Goal: Information Seeking & Learning: Learn about a topic

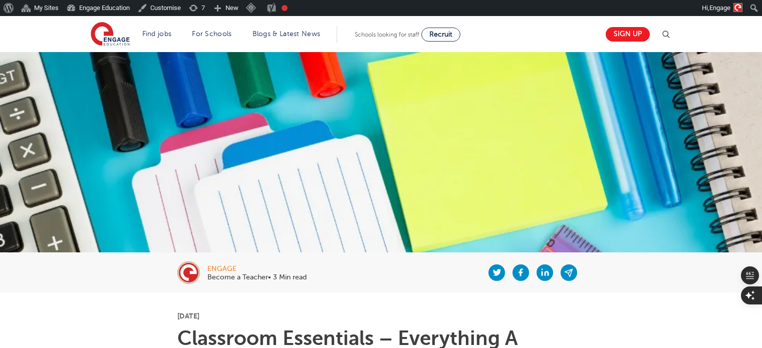
scroll to position [156, 0]
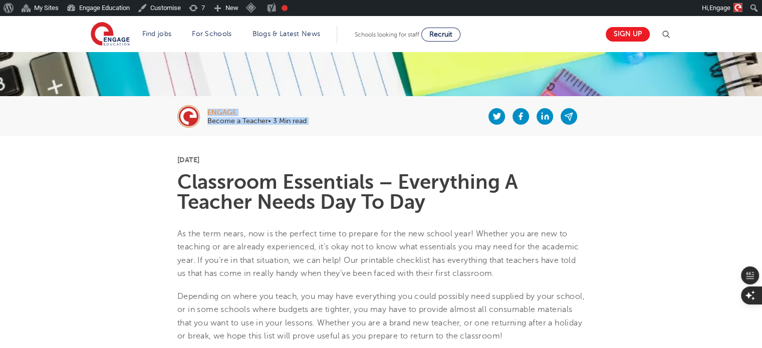
drag, startPoint x: 318, startPoint y: 124, endPoint x: 202, endPoint y: 118, distance: 116.8
click at [202, 118] on div "engage Become a Teacher• 3 Min read" at bounding box center [380, 116] width 607 height 40
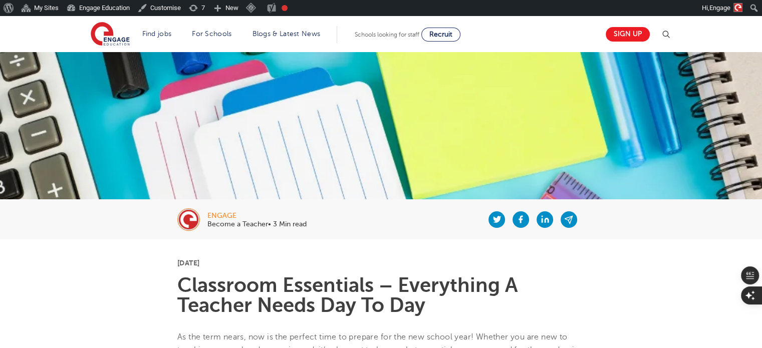
scroll to position [54, 0]
click at [278, 41] on li "Blogs & Latest News" at bounding box center [286, 34] width 76 height 17
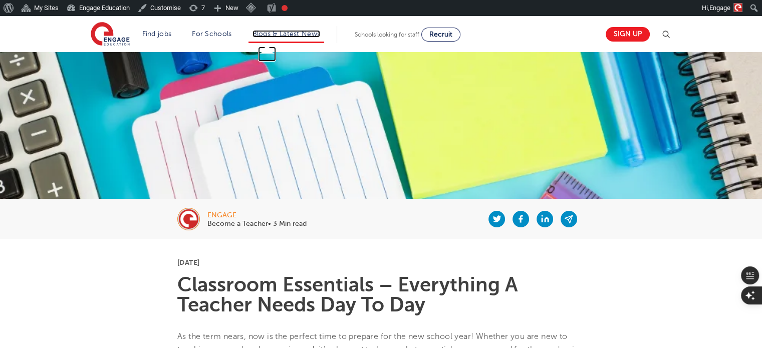
click at [289, 36] on link "Blogs & Latest News" at bounding box center [286, 34] width 68 height 8
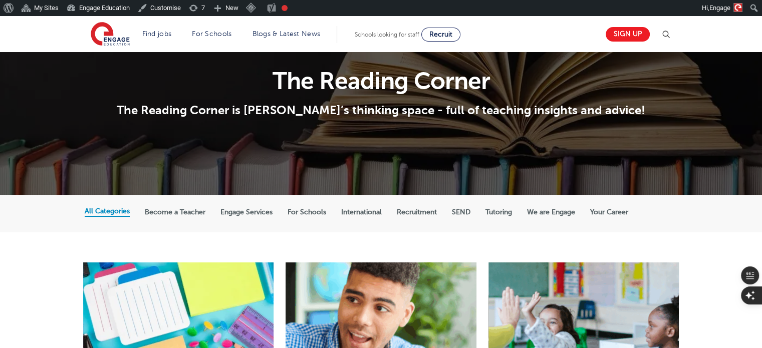
scroll to position [68, 0]
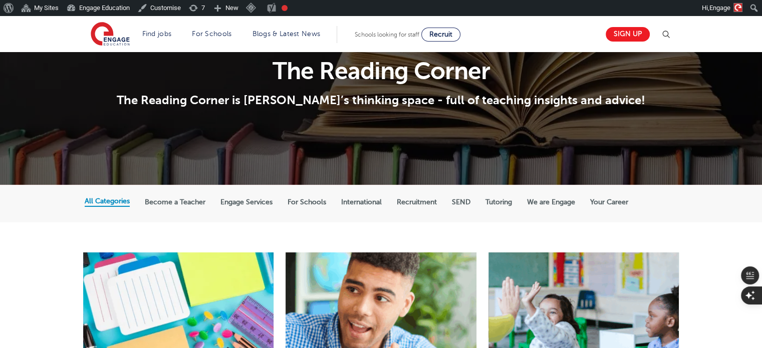
click at [254, 204] on label "Engage Services" at bounding box center [246, 202] width 52 height 9
click at [355, 201] on label "International" at bounding box center [361, 202] width 41 height 9
click at [0, 0] on input "International" at bounding box center [0, 0] width 0 height 0
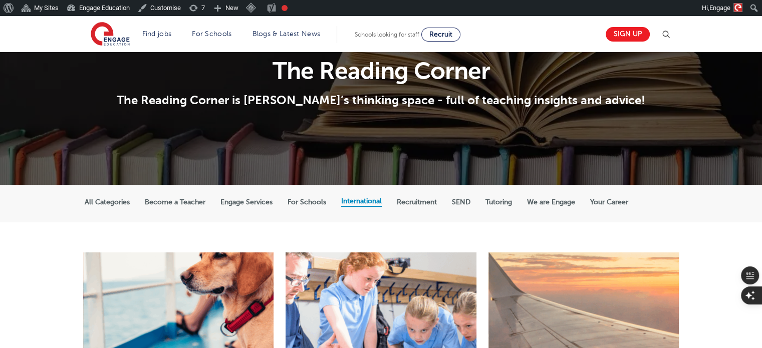
click at [453, 198] on label "SEND" at bounding box center [461, 202] width 19 height 9
click at [0, 0] on input "SEND" at bounding box center [0, 0] width 0 height 0
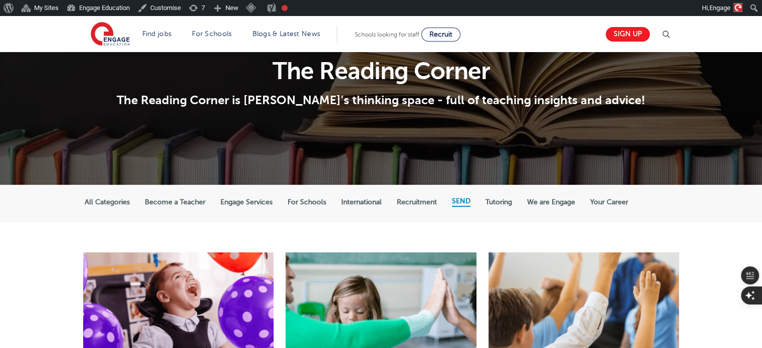
click at [494, 204] on label "Tutoring" at bounding box center [498, 202] width 27 height 9
click at [0, 0] on input "Tutoring" at bounding box center [0, 0] width 0 height 0
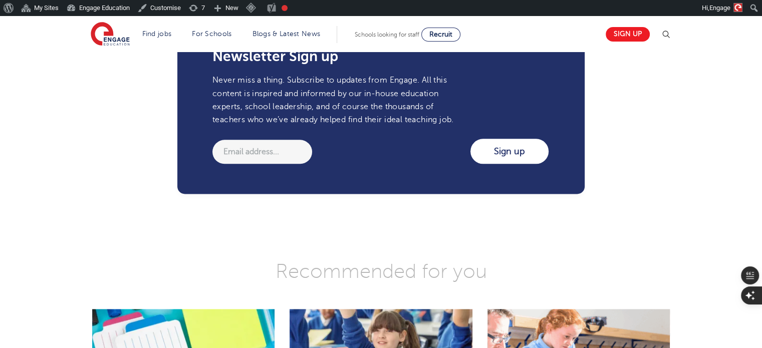
scroll to position [1079, 0]
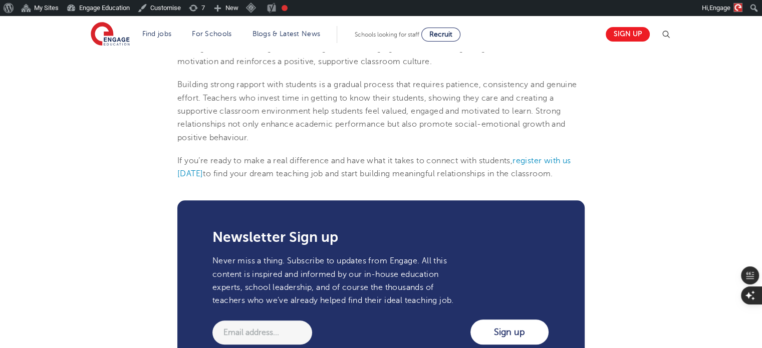
scroll to position [1015, 0]
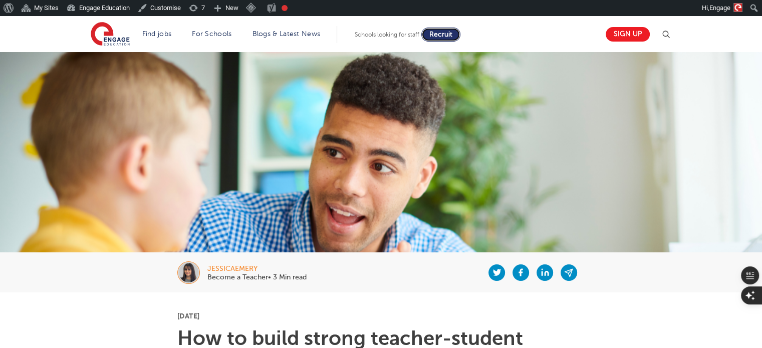
click at [459, 28] on link "Recruit" at bounding box center [440, 35] width 39 height 14
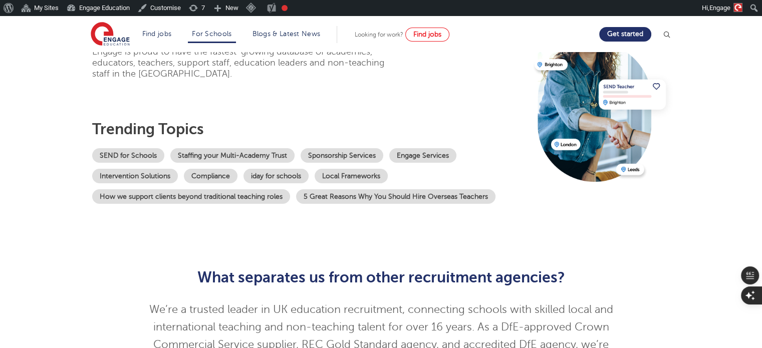
scroll to position [102, 0]
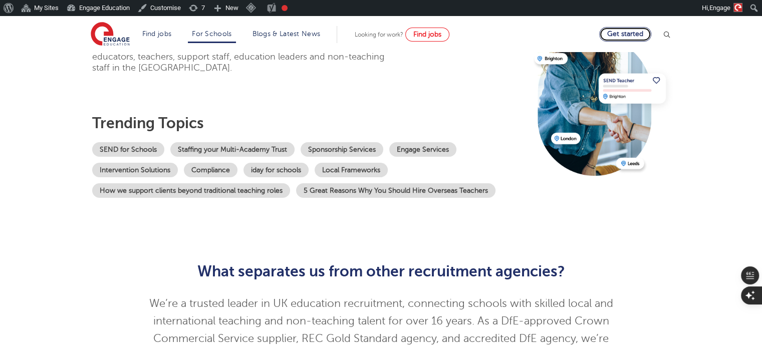
click at [629, 35] on link "Get started" at bounding box center [625, 34] width 52 height 15
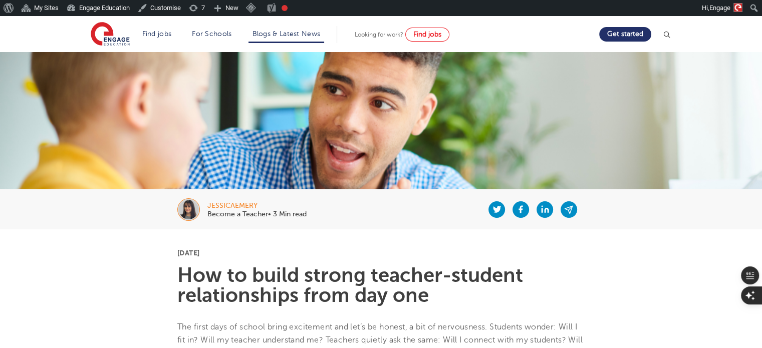
scroll to position [62, 0]
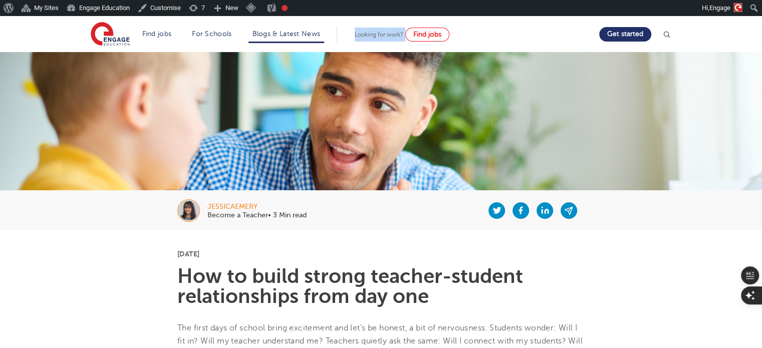
drag, startPoint x: 360, startPoint y: 32, endPoint x: 500, endPoint y: 34, distance: 140.7
click at [500, 34] on section "Find jobs All vacancies We have one of the UK's largest database. and with hund…" at bounding box center [345, 34] width 509 height 37
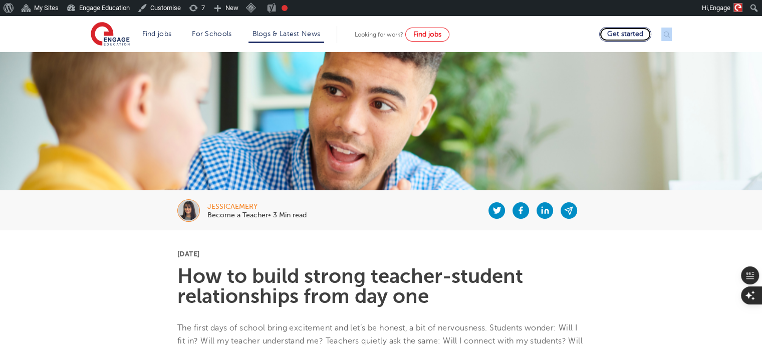
click at [637, 35] on link "Get started" at bounding box center [625, 34] width 52 height 15
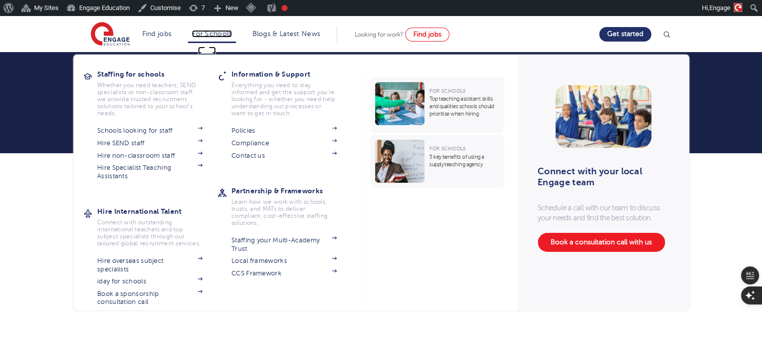
click at [212, 33] on link "For Schools" at bounding box center [212, 34] width 40 height 8
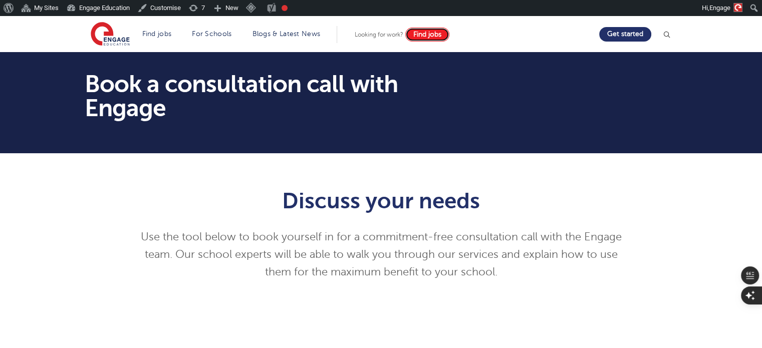
click at [434, 38] on link "Find jobs" at bounding box center [427, 35] width 44 height 14
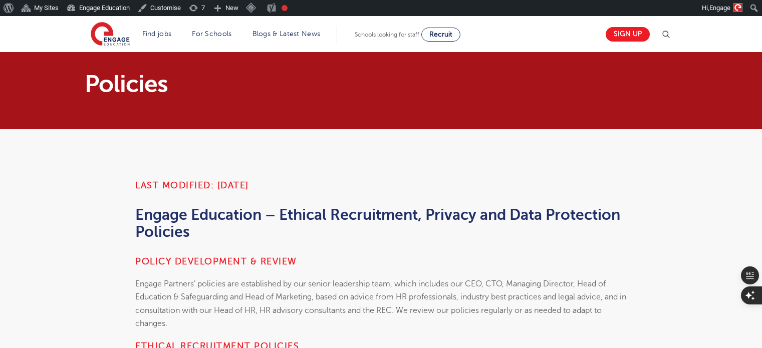
scroll to position [248, 0]
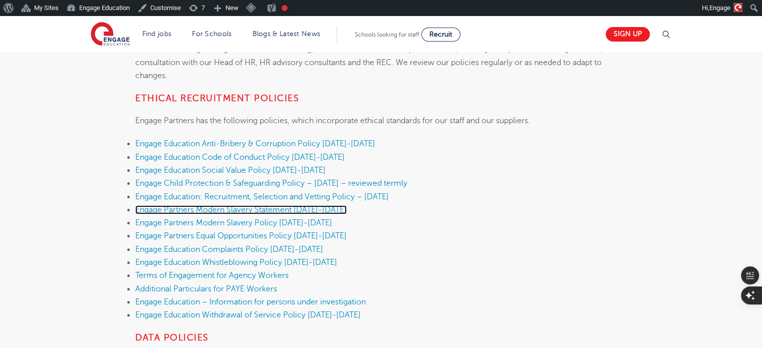
click at [207, 209] on link "Engage Partners Modern Slavery Statement 2025-2026" at bounding box center [240, 209] width 211 height 9
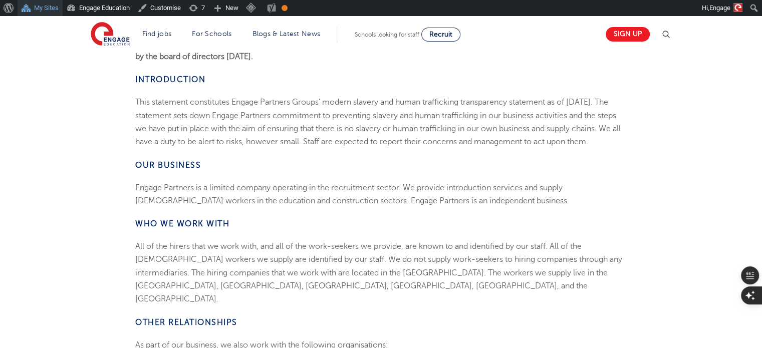
scroll to position [149, 0]
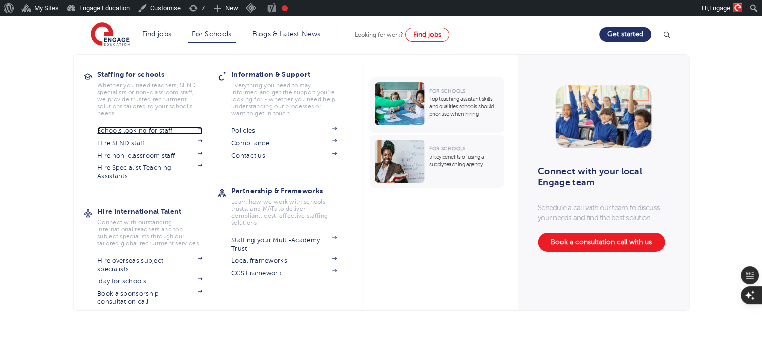
click at [122, 134] on link "Schools looking for staff" at bounding box center [149, 131] width 105 height 8
click at [137, 141] on link "Hire SEND staff" at bounding box center [149, 143] width 105 height 8
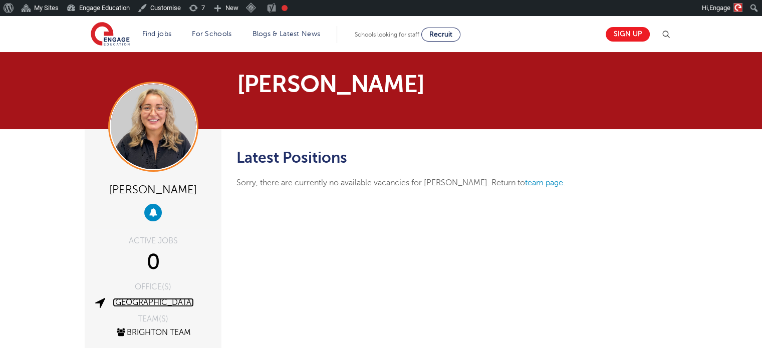
click at [159, 303] on link "[GEOGRAPHIC_DATA]" at bounding box center [153, 302] width 81 height 9
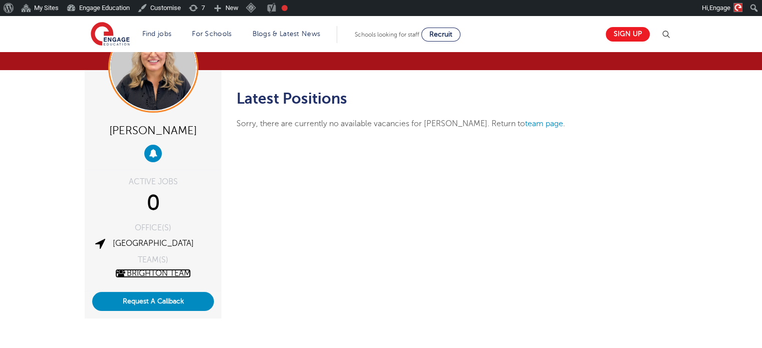
click at [176, 272] on link "Brighton Team" at bounding box center [153, 273] width 76 height 9
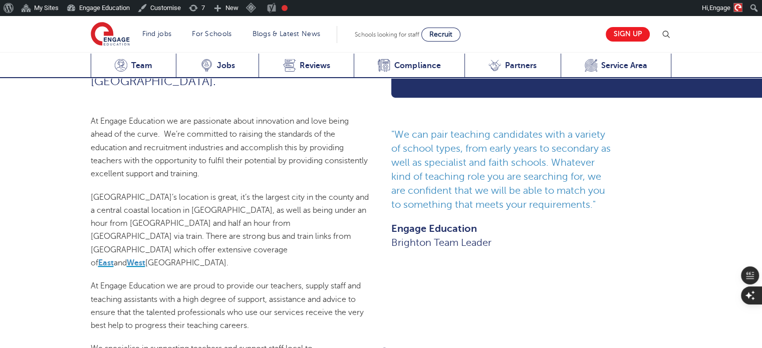
scroll to position [754, 0]
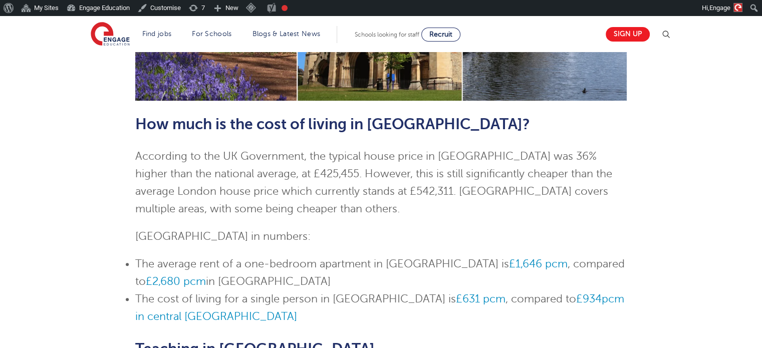
scroll to position [639, 0]
click at [183, 115] on b "How much is the cost of living in [GEOGRAPHIC_DATA]?" at bounding box center [332, 123] width 395 height 17
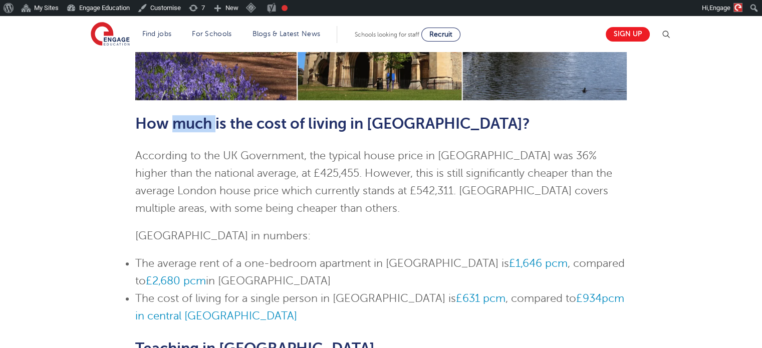
click at [183, 115] on b "How much is the cost of living in Hertfordshire?" at bounding box center [332, 123] width 395 height 17
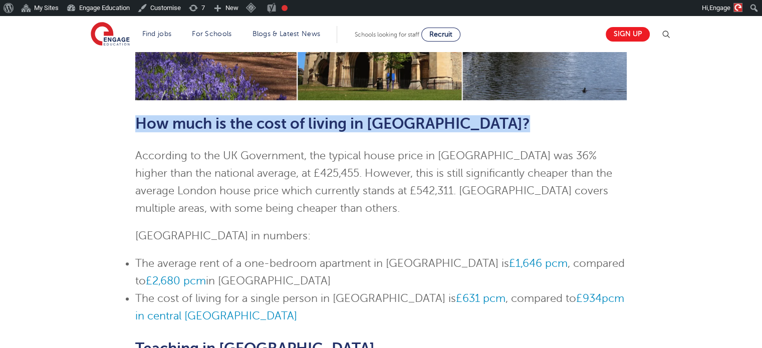
click at [183, 115] on b "How much is the cost of living in Hertfordshire?" at bounding box center [332, 123] width 395 height 17
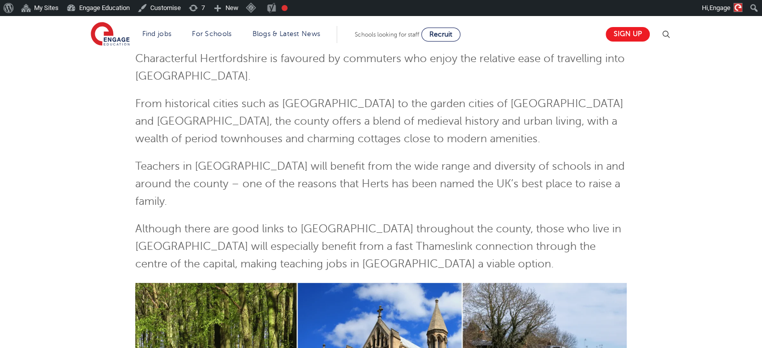
scroll to position [250, 0]
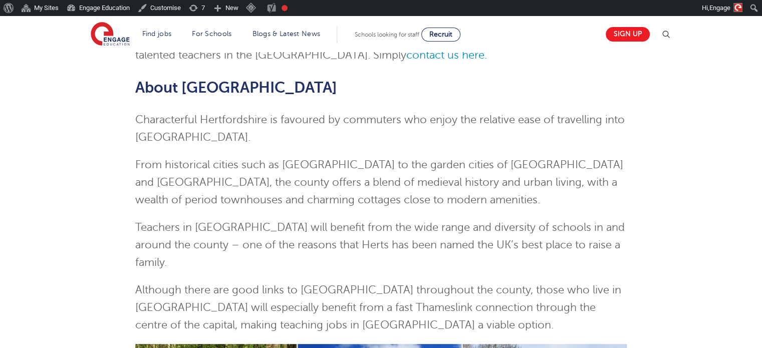
scroll to position [190, 0]
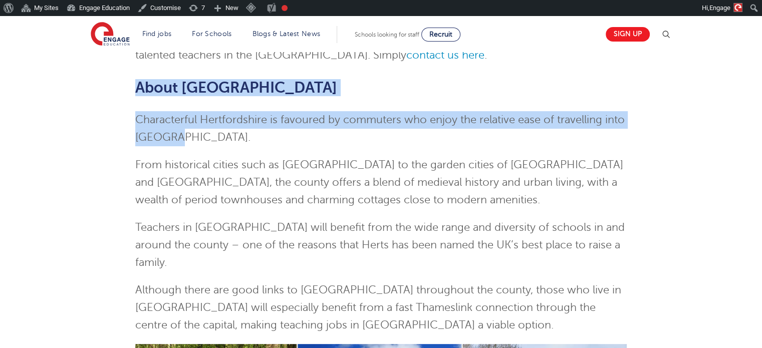
drag, startPoint x: 182, startPoint y: 142, endPoint x: 134, endPoint y: 88, distance: 71.6
drag, startPoint x: 134, startPoint y: 88, endPoint x: 188, endPoint y: 133, distance: 70.0
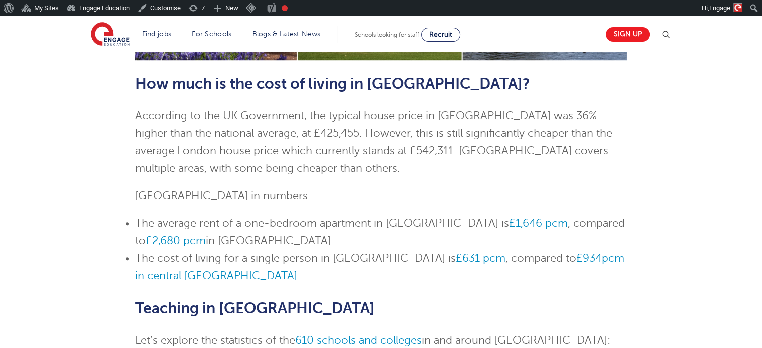
scroll to position [682, 0]
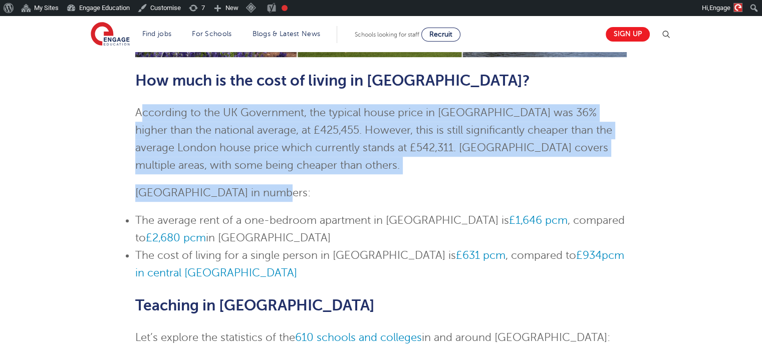
drag, startPoint x: 328, startPoint y: 158, endPoint x: 139, endPoint y: 96, distance: 199.0
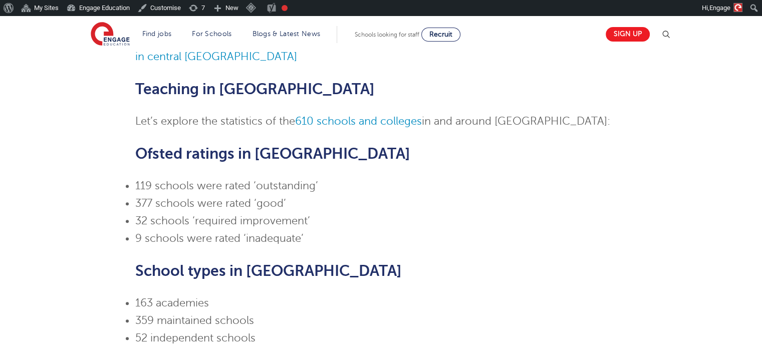
scroll to position [897, 0]
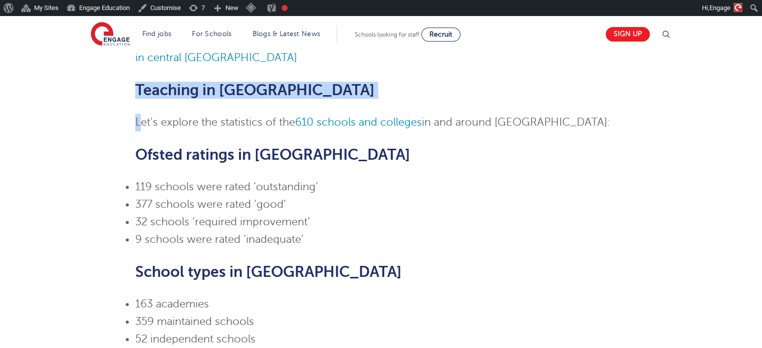
drag, startPoint x: 137, startPoint y: 76, endPoint x: 142, endPoint y: 85, distance: 10.5
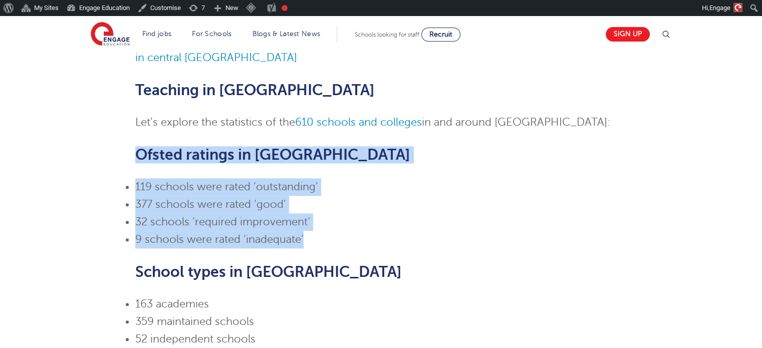
drag, startPoint x: 136, startPoint y: 132, endPoint x: 365, endPoint y: 217, distance: 243.5
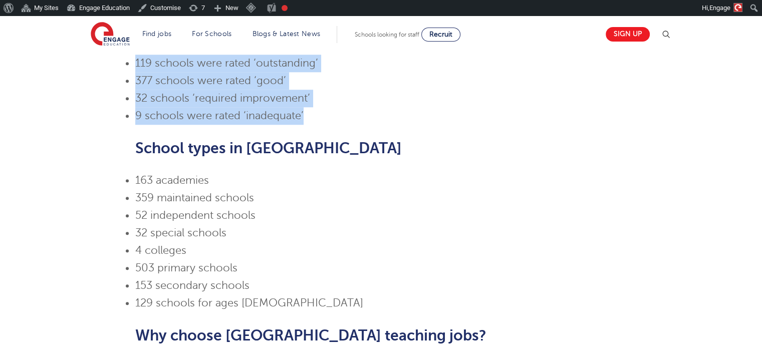
scroll to position [1023, 0]
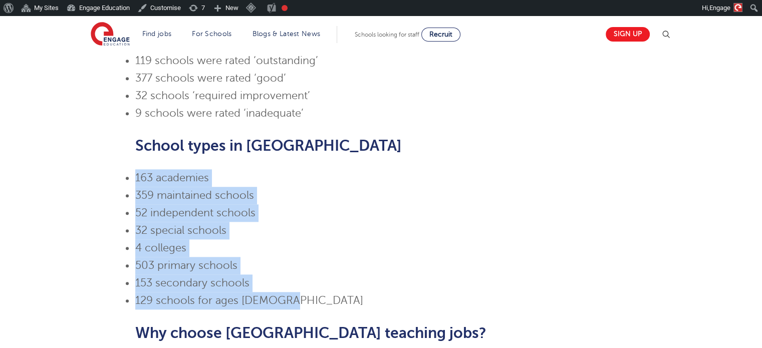
drag, startPoint x: 134, startPoint y: 162, endPoint x: 296, endPoint y: 282, distance: 201.9
click at [296, 282] on div "Teaching Jobs in Hertfordshire Skip to jobs Hertfordshire teaching jobs Looking…" at bounding box center [381, 213] width 506 height 2308
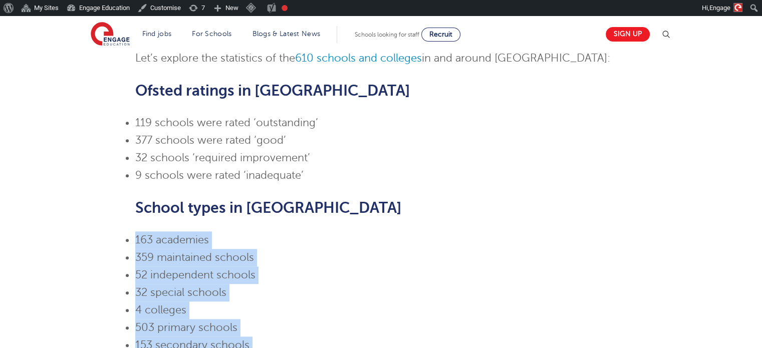
scroll to position [984, 0]
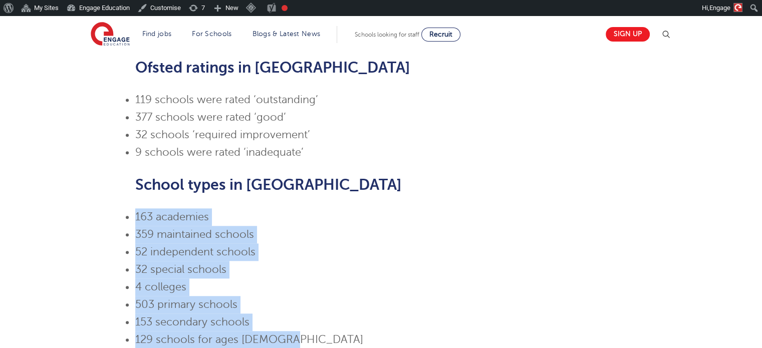
click at [338, 243] on li "52 independent schools" at bounding box center [380, 252] width 491 height 18
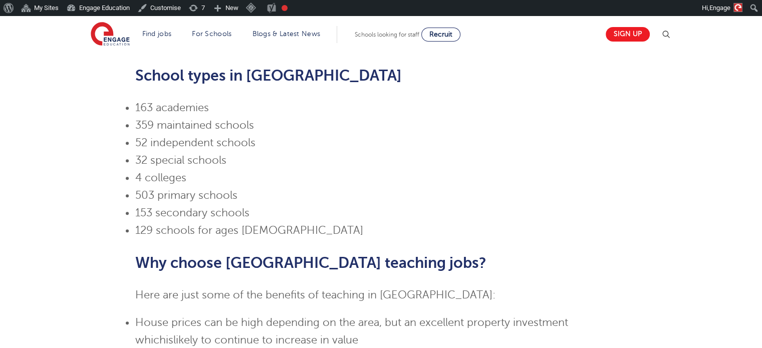
scroll to position [1093, 0]
click at [132, 250] on div "Teaching Jobs in Hertfordshire Skip to jobs Hertfordshire teaching jobs Looking…" at bounding box center [381, 144] width 506 height 2308
click at [295, 223] on li "129 schools for ages 16 to 18" at bounding box center [380, 232] width 491 height 18
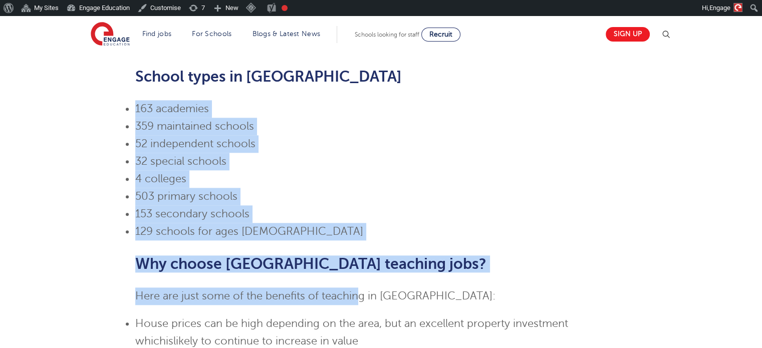
drag, startPoint x: 134, startPoint y: 85, endPoint x: 359, endPoint y: 283, distance: 300.1
click at [359, 283] on div "Teaching Jobs in Hertfordshire Skip to jobs Hertfordshire teaching jobs Looking…" at bounding box center [381, 144] width 506 height 2308
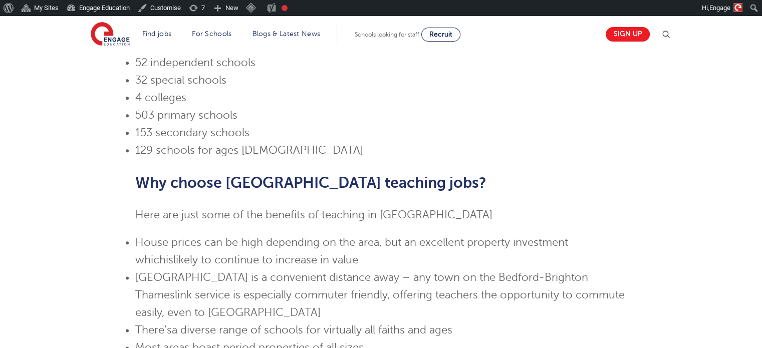
click at [413, 241] on li "House prices can be high depending on the area, but an excellent property inves…" at bounding box center [380, 251] width 491 height 35
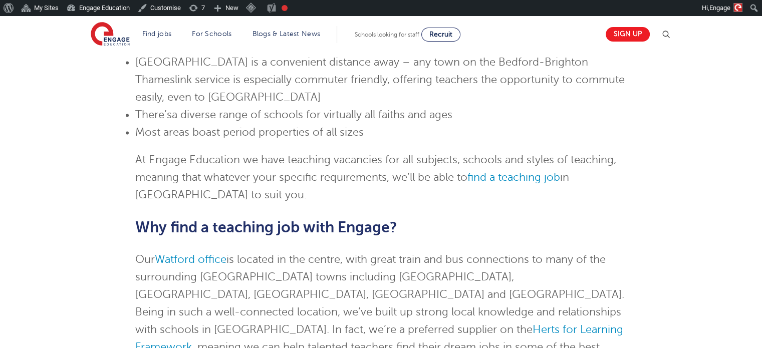
scroll to position [1388, 0]
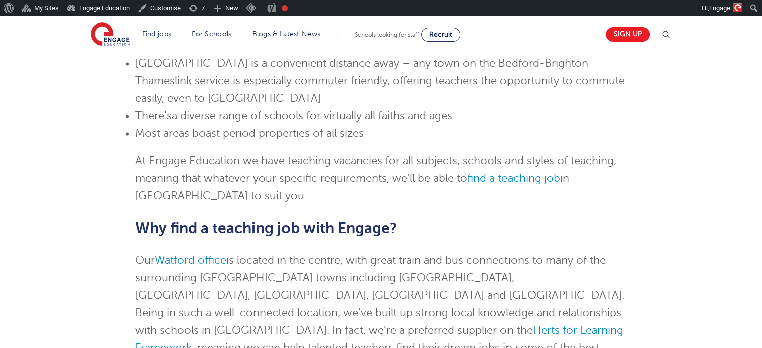
drag, startPoint x: 212, startPoint y: 157, endPoint x: 86, endPoint y: 141, distance: 127.7
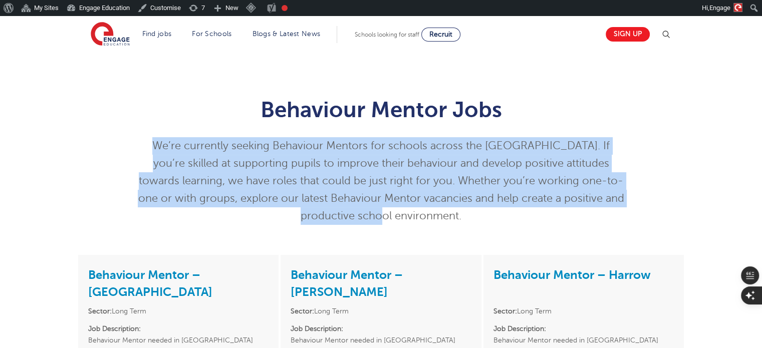
drag, startPoint x: 148, startPoint y: 137, endPoint x: 474, endPoint y: 220, distance: 335.8
click at [474, 220] on p "We’re currently seeking Behaviour Mentors for schools across the UK. If you’re …" at bounding box center [380, 181] width 491 height 88
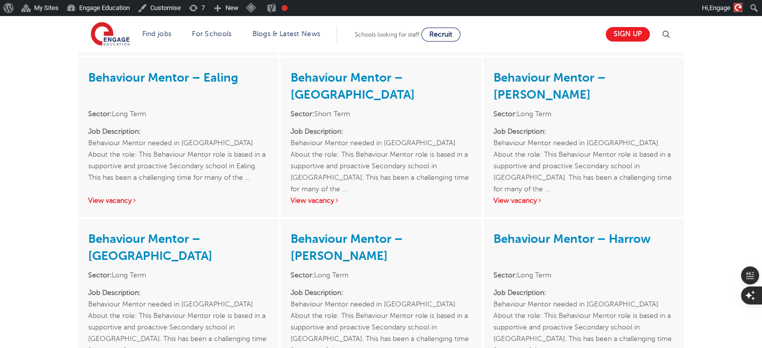
scroll to position [1157, 0]
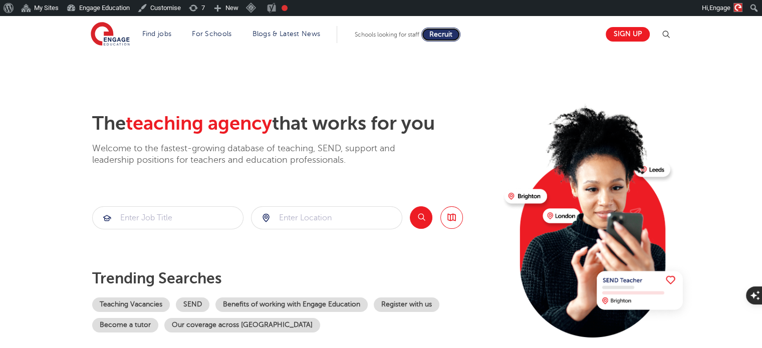
click at [451, 39] on link "Recruit" at bounding box center [440, 35] width 39 height 14
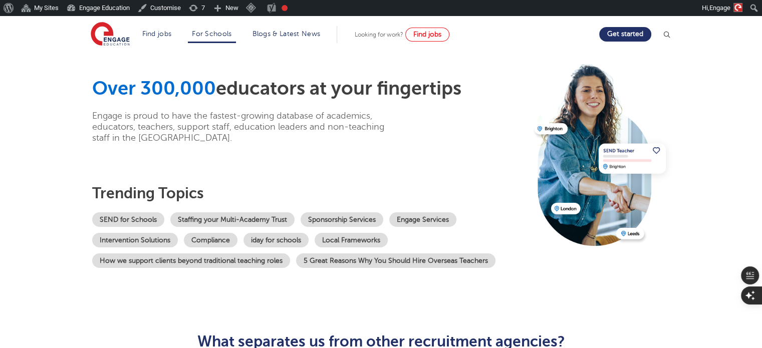
scroll to position [33, 0]
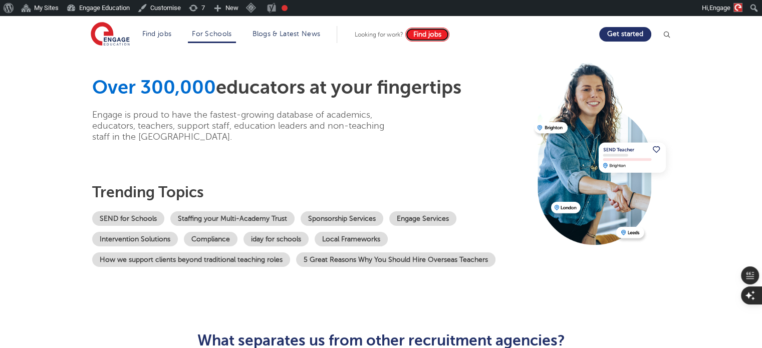
click at [443, 30] on link "Find jobs" at bounding box center [427, 35] width 44 height 14
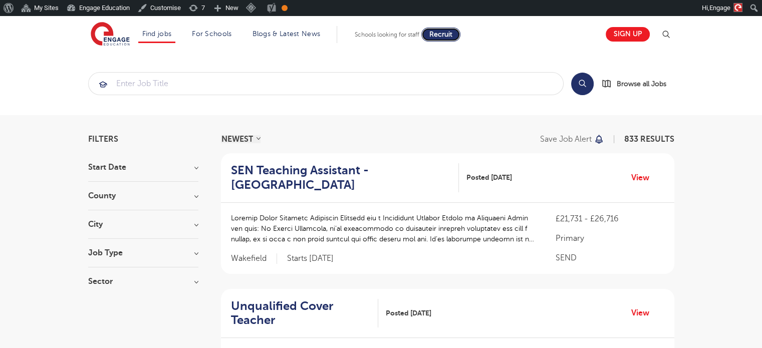
click at [452, 30] on link "Recruit" at bounding box center [440, 35] width 39 height 14
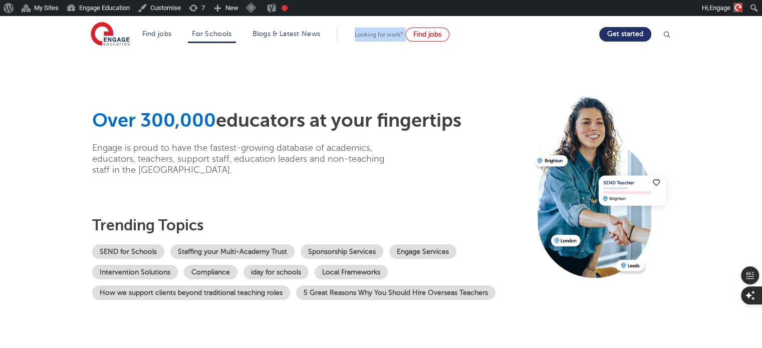
drag, startPoint x: 358, startPoint y: 41, endPoint x: 495, endPoint y: 40, distance: 137.2
click at [495, 40] on section "Find jobs All vacancies We have one of the UK's largest database. and with hund…" at bounding box center [345, 34] width 509 height 37
drag, startPoint x: 437, startPoint y: 30, endPoint x: 426, endPoint y: 30, distance: 11.5
click at [426, 30] on link "Find jobs" at bounding box center [427, 35] width 44 height 14
